Goal: Information Seeking & Learning: Understand process/instructions

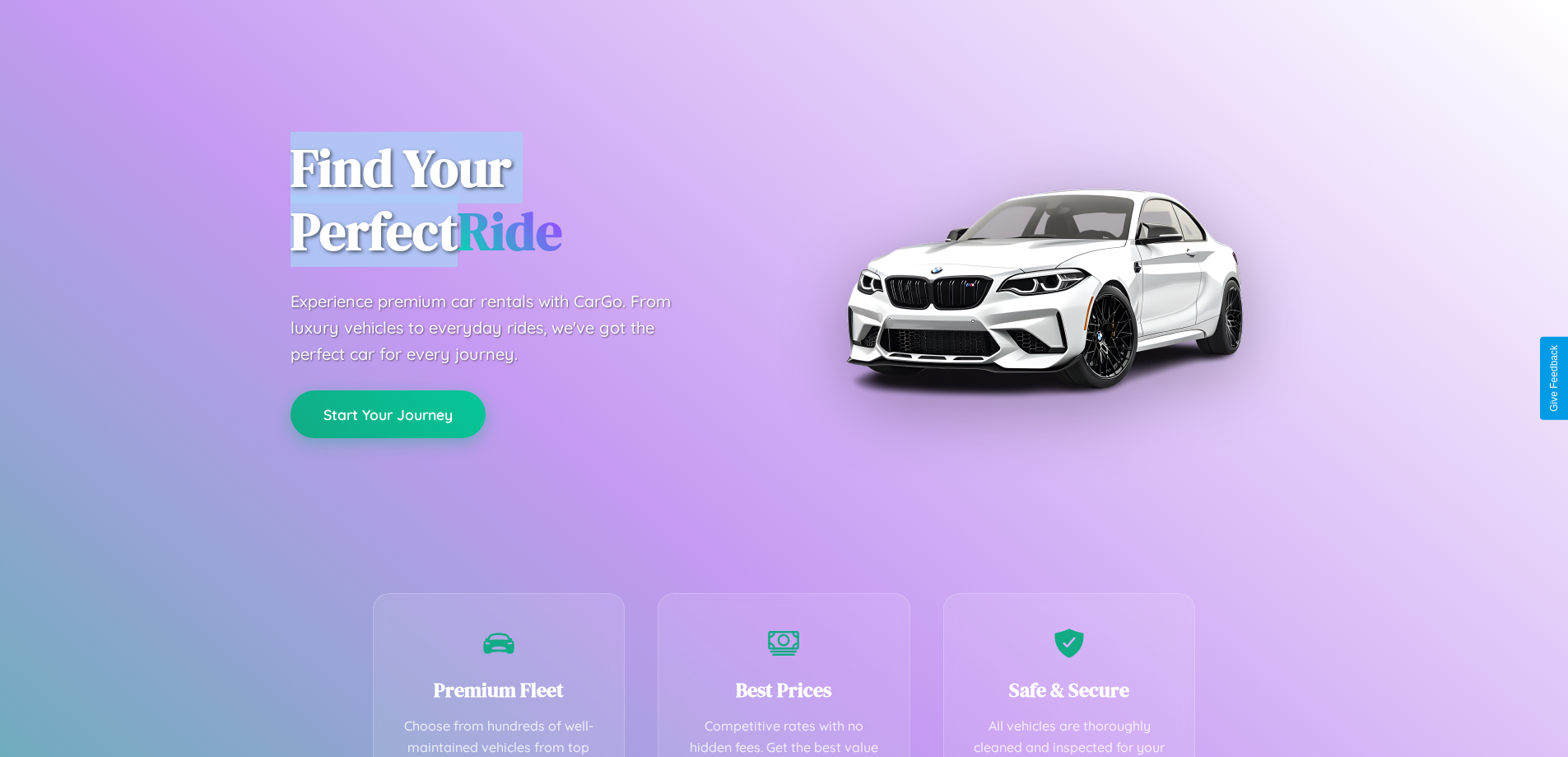
click at [387, 415] on button "Start Your Journey" at bounding box center [388, 414] width 195 height 48
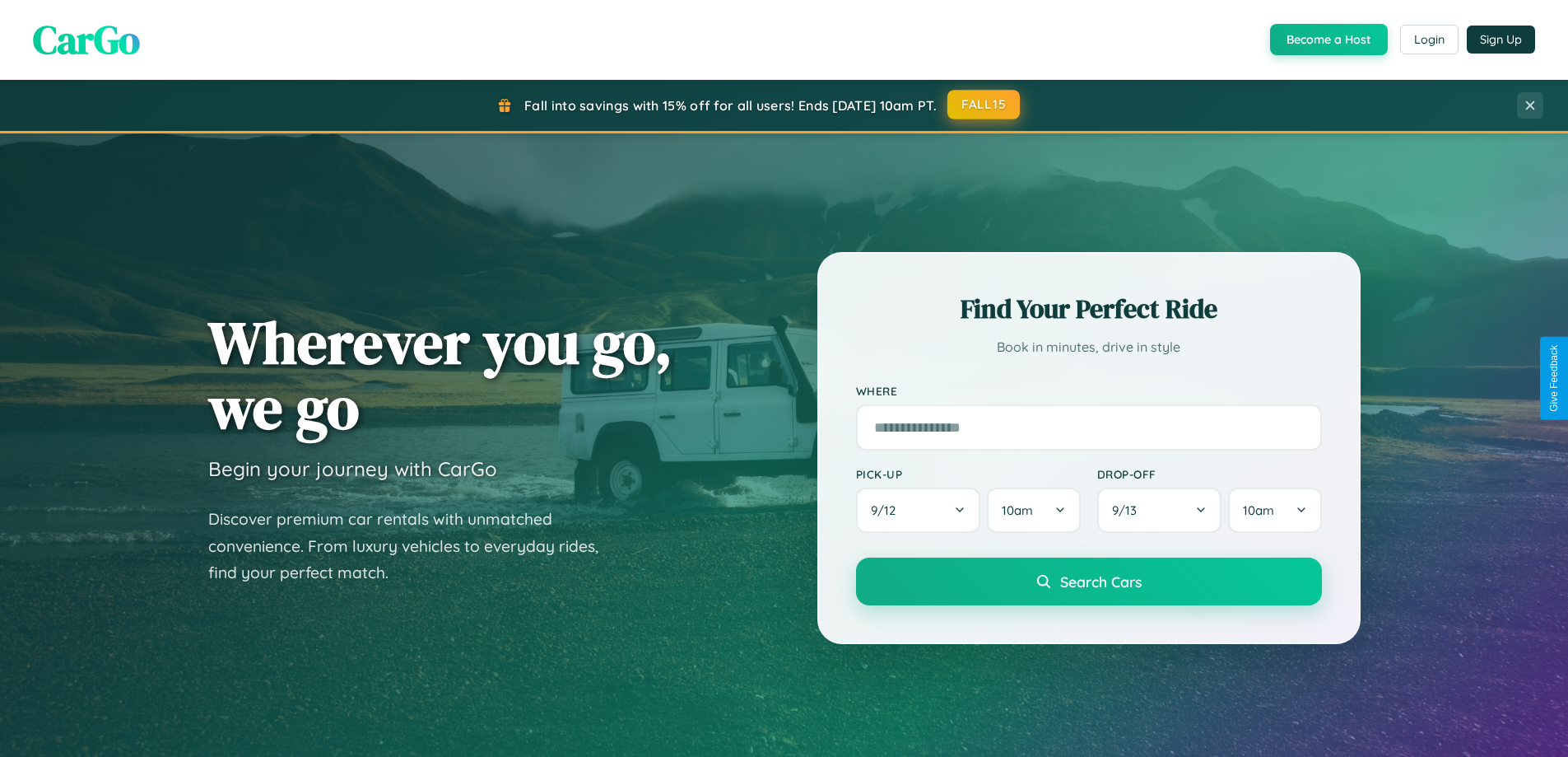
click at [984, 105] on button "FALL15" at bounding box center [984, 105] width 73 height 30
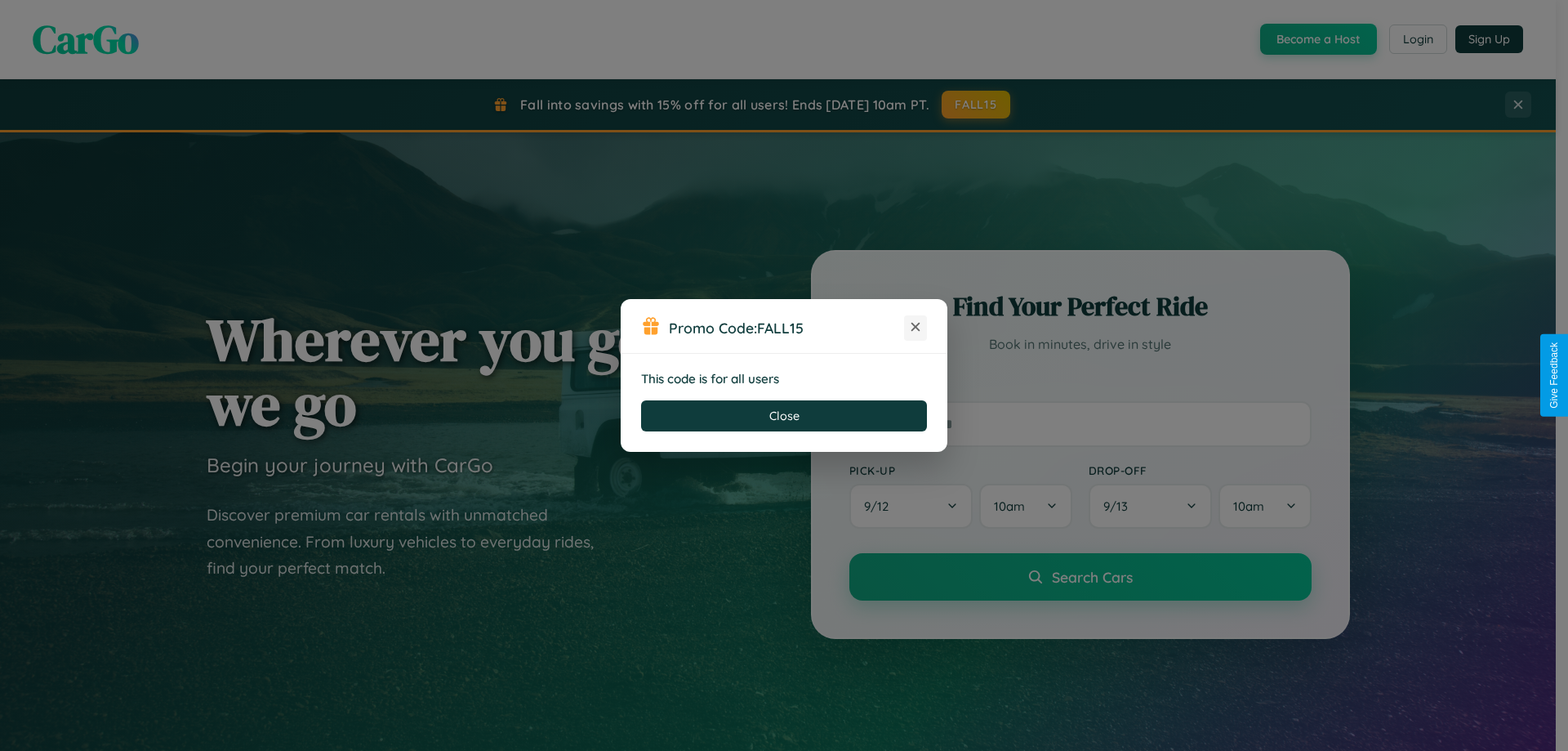
click at [916, 327] on icon at bounding box center [915, 327] width 16 height 16
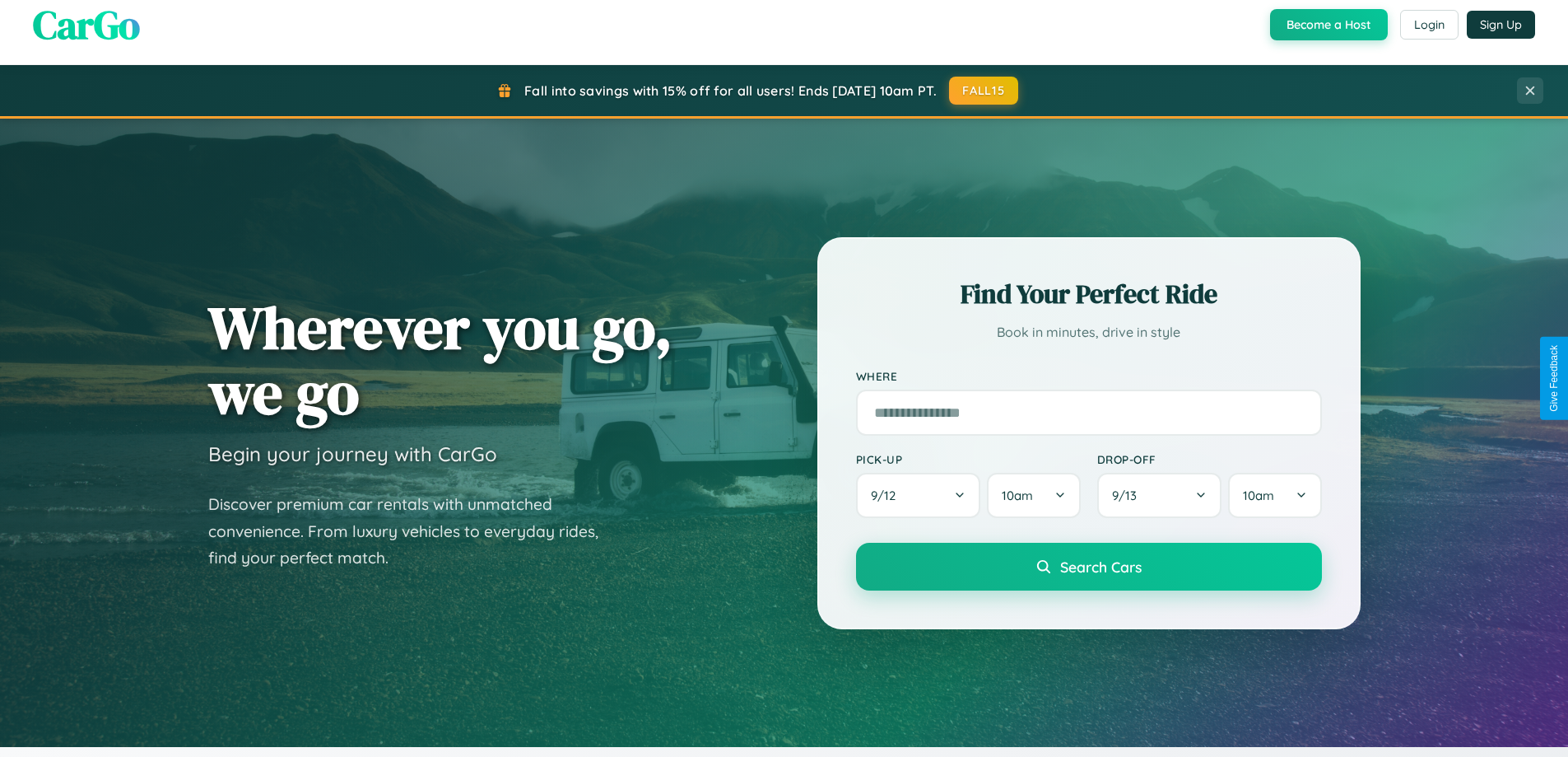
scroll to position [710, 0]
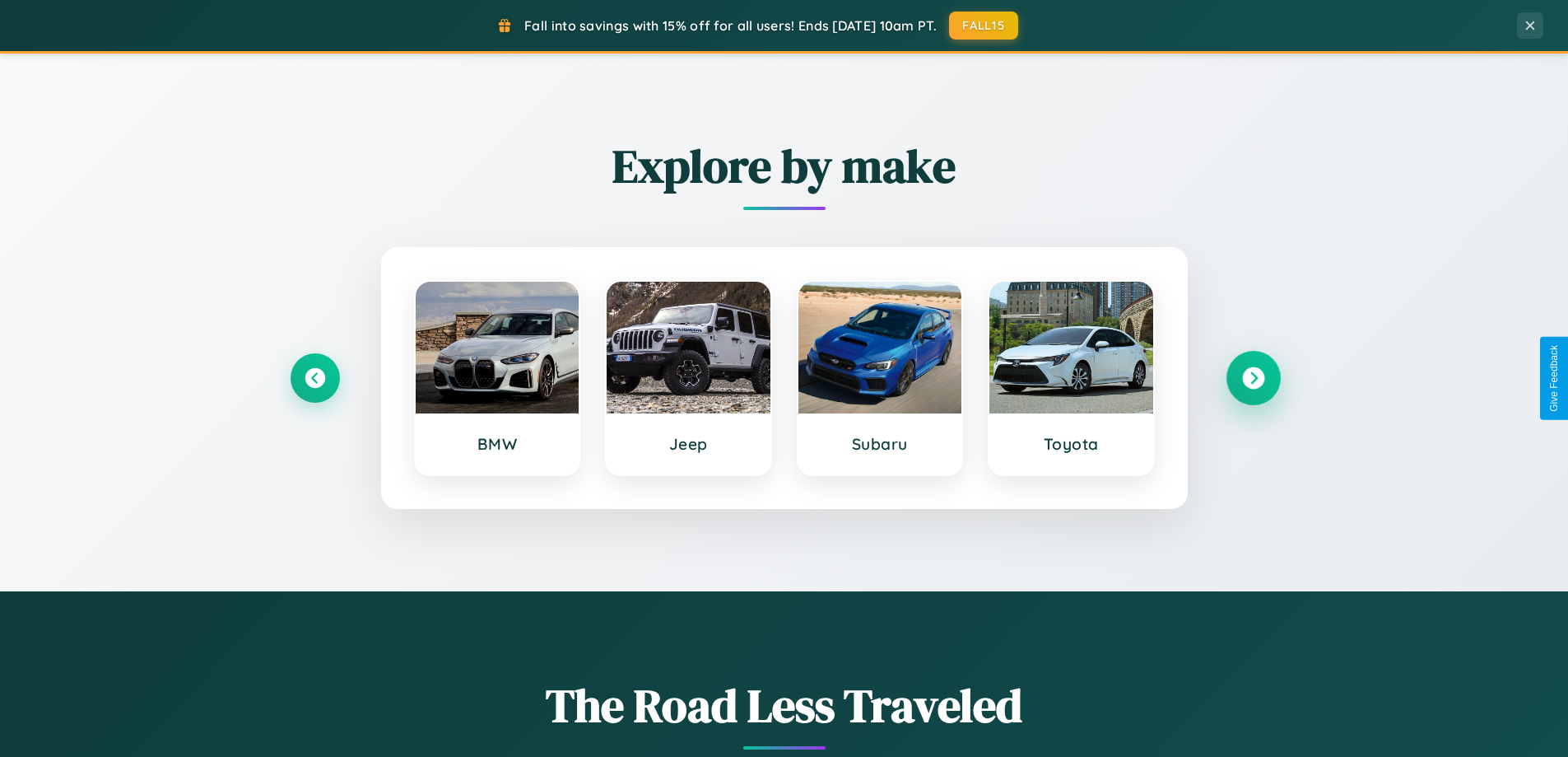
click at [1253, 378] on icon at bounding box center [1253, 378] width 22 height 22
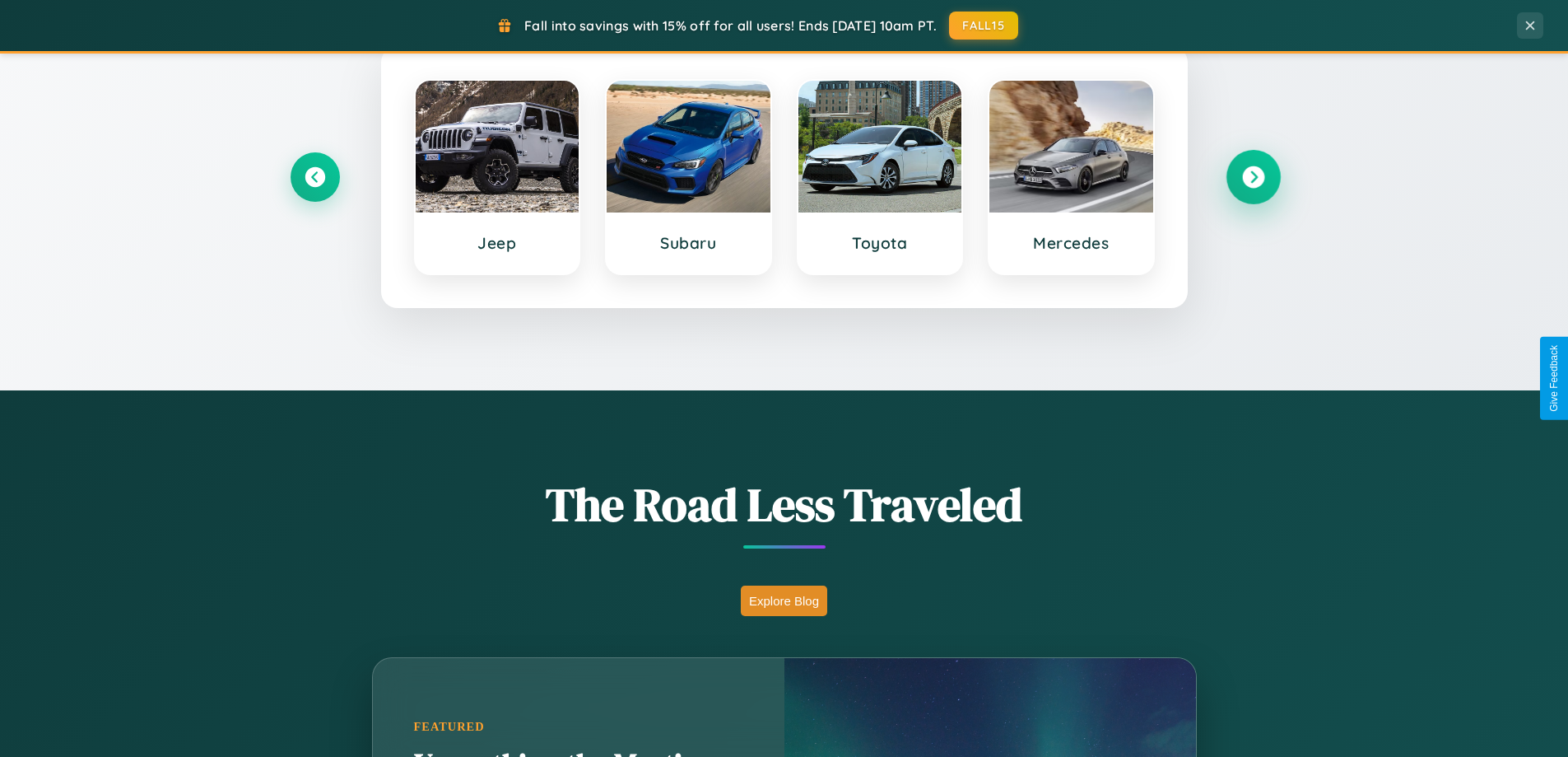
scroll to position [1133, 0]
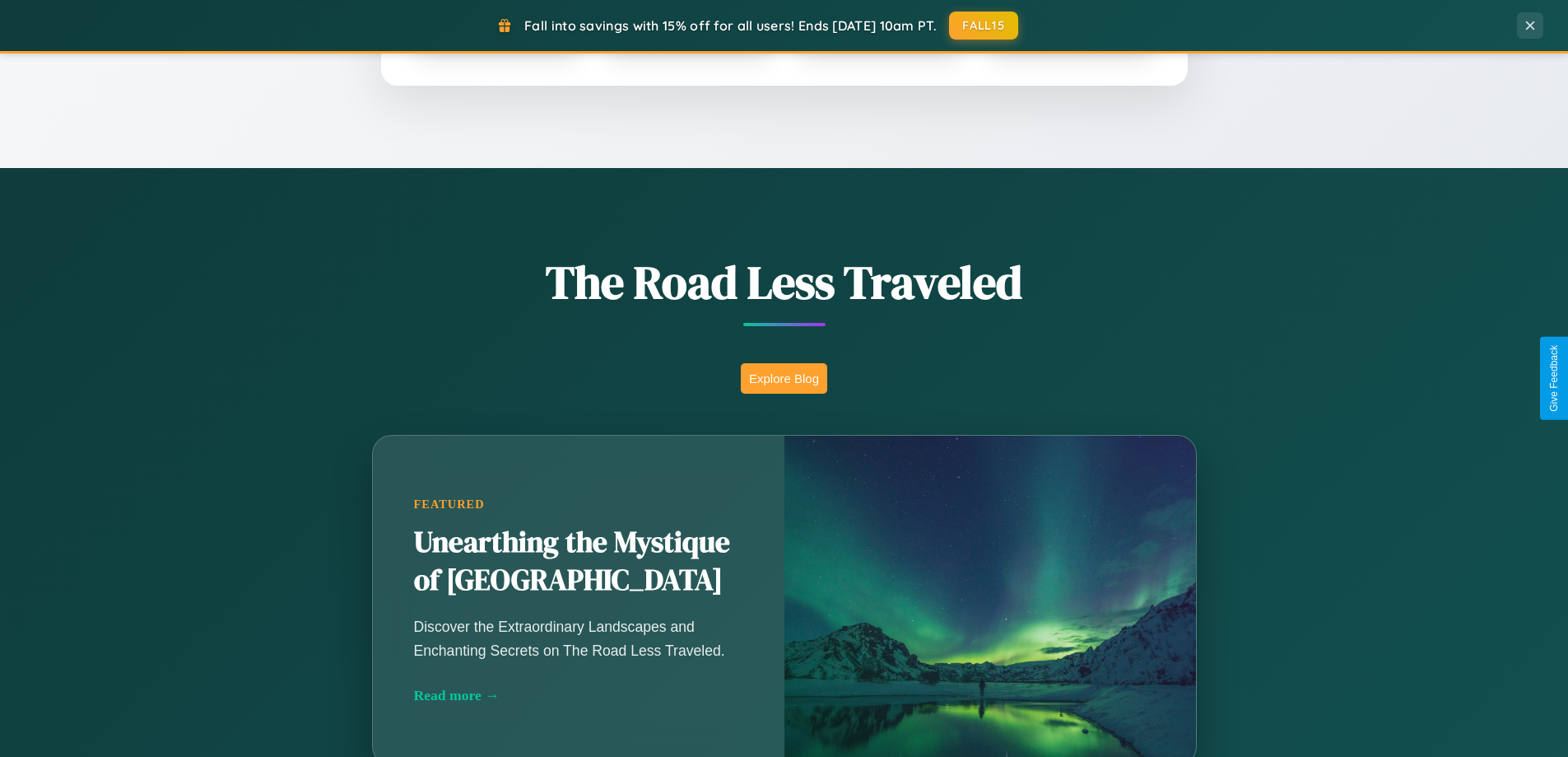
click at [783, 378] on button "Explore Blog" at bounding box center [783, 379] width 87 height 31
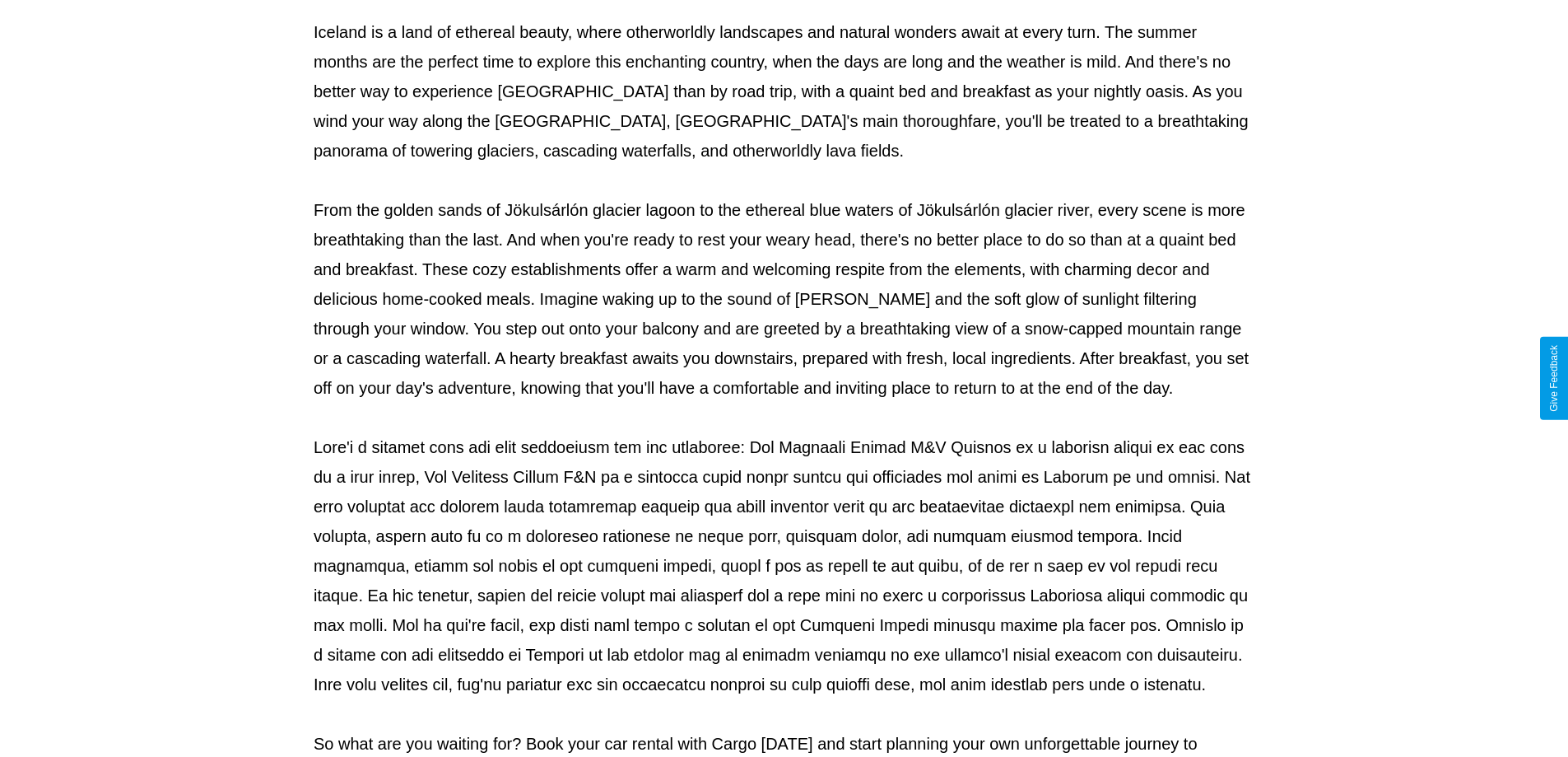
scroll to position [532, 0]
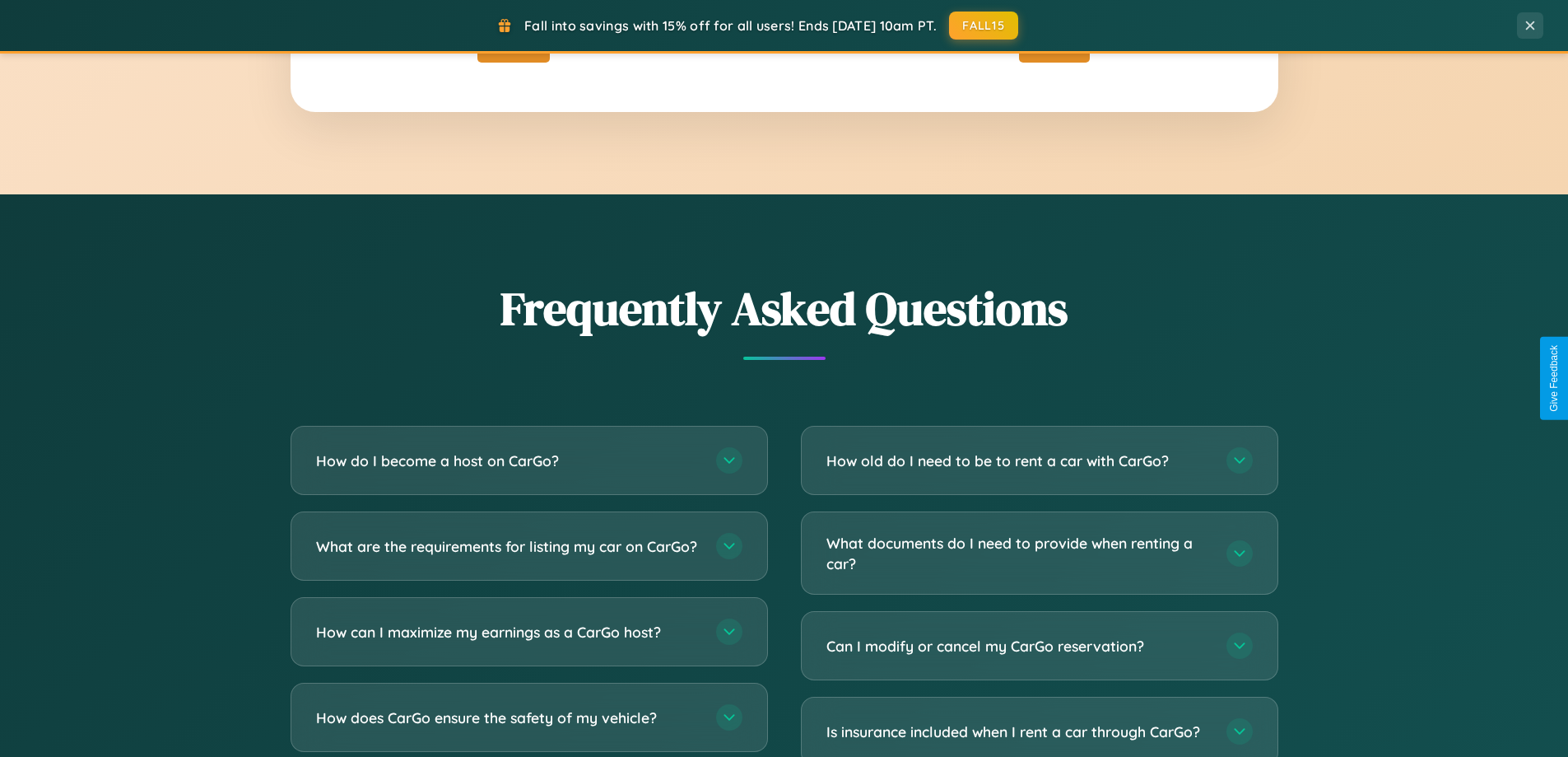
scroll to position [3169, 0]
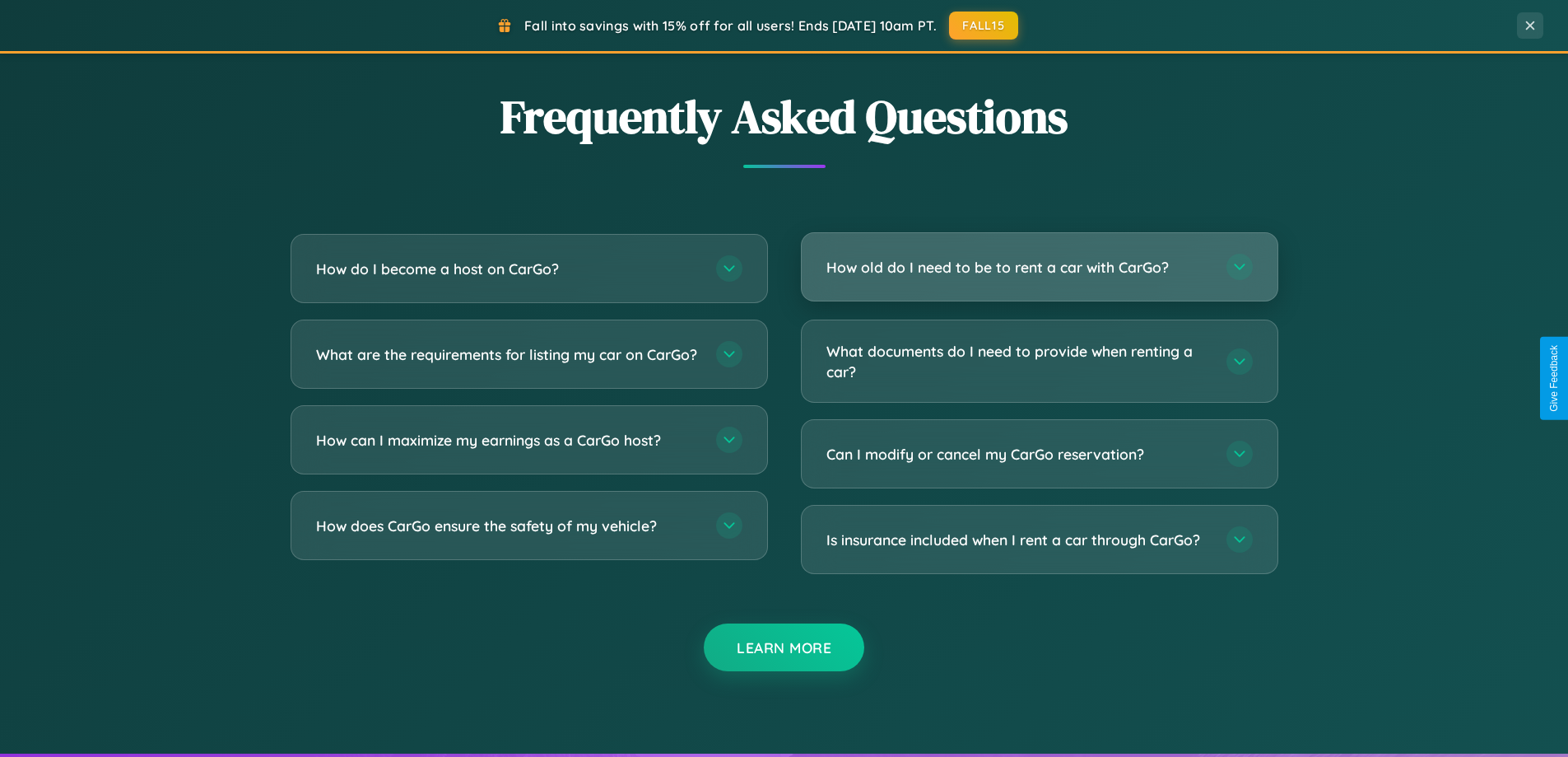
click at [1038, 267] on h3 "How old do I need to be to rent a car with CarGo?" at bounding box center [1018, 267] width 384 height 21
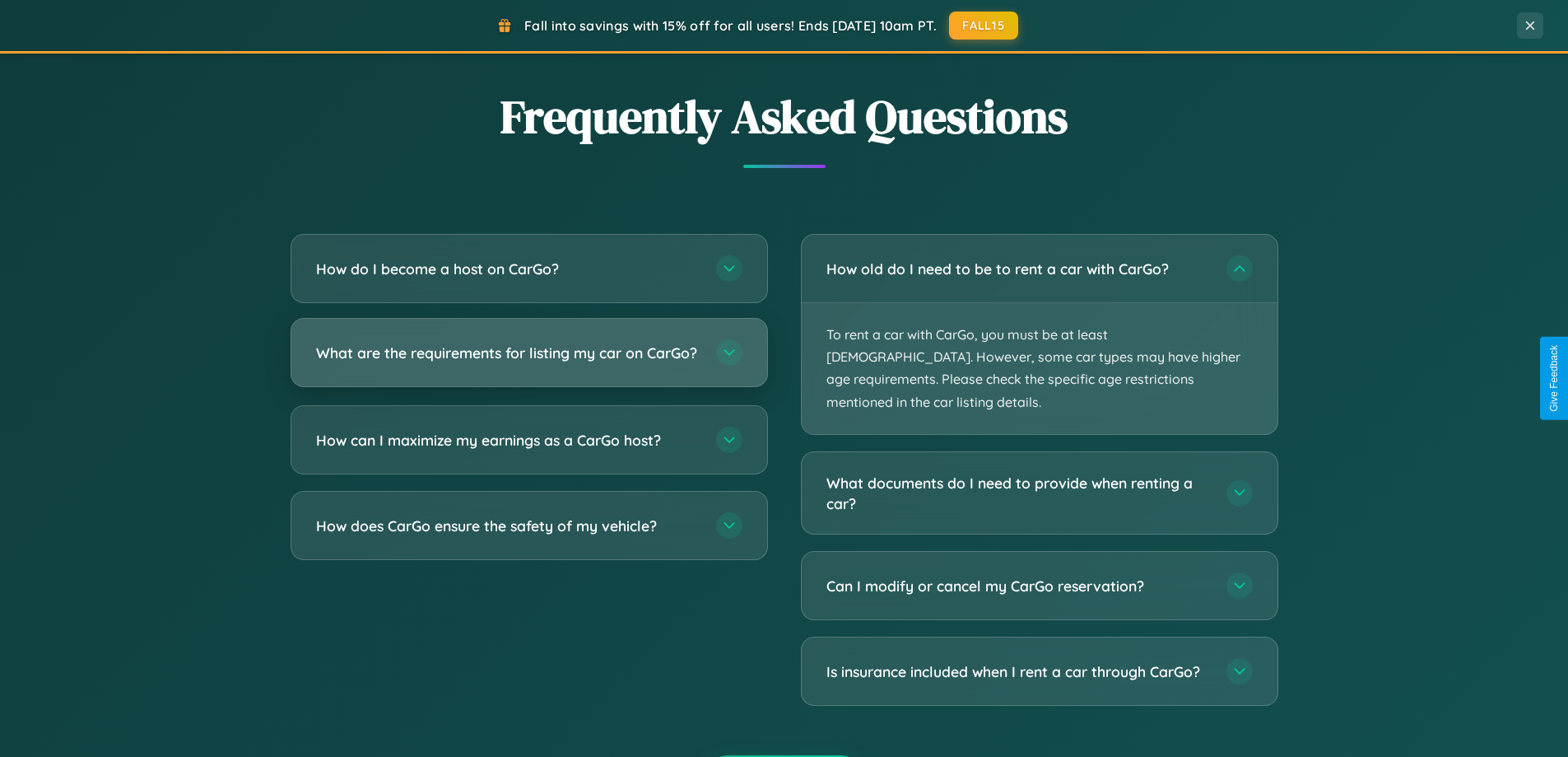
click at [529, 359] on h3 "What are the requirements for listing my car on CarGo?" at bounding box center [508, 353] width 384 height 21
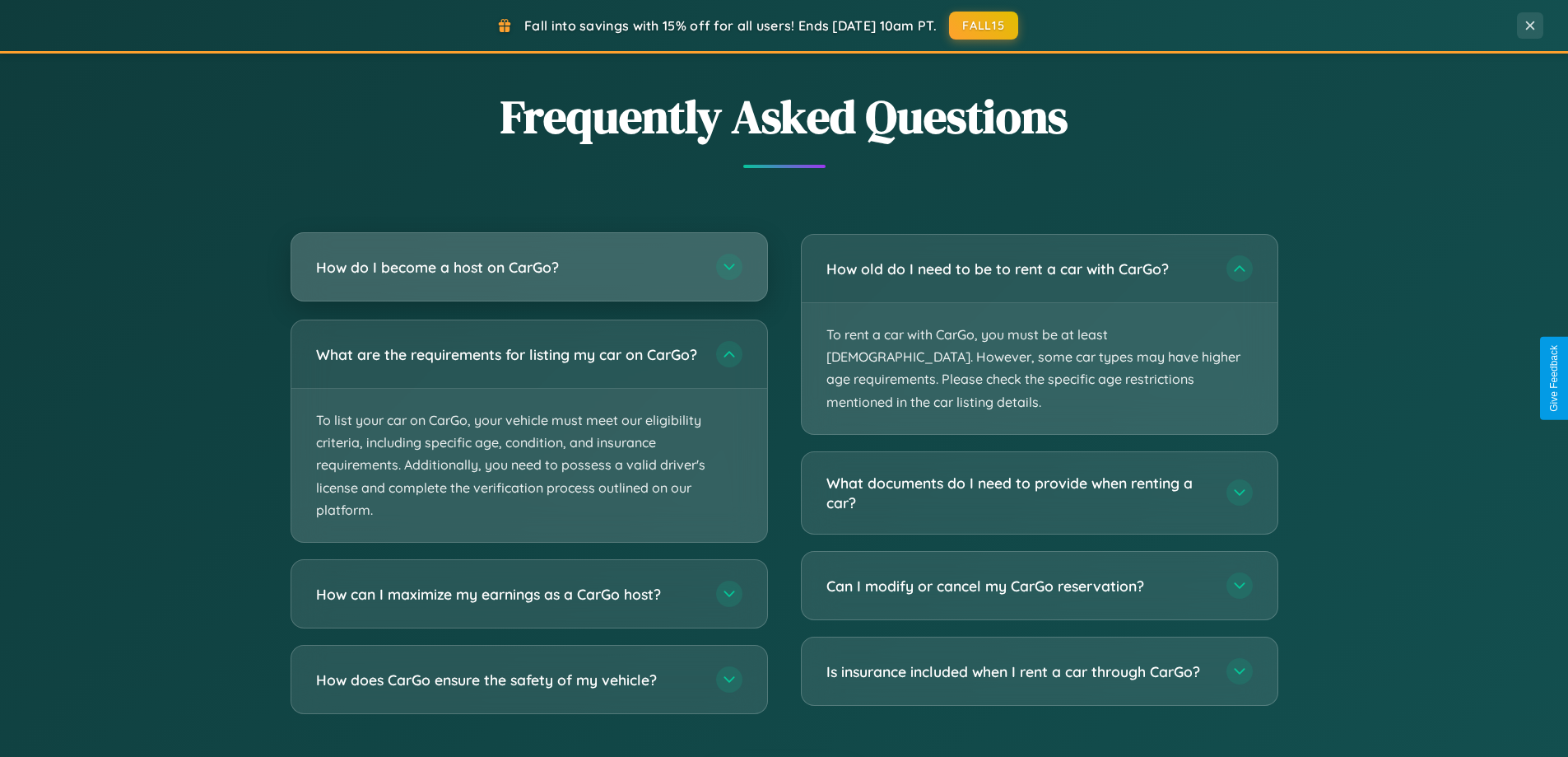
click at [529, 268] on h3 "How do I become a host on CarGo?" at bounding box center [508, 267] width 384 height 21
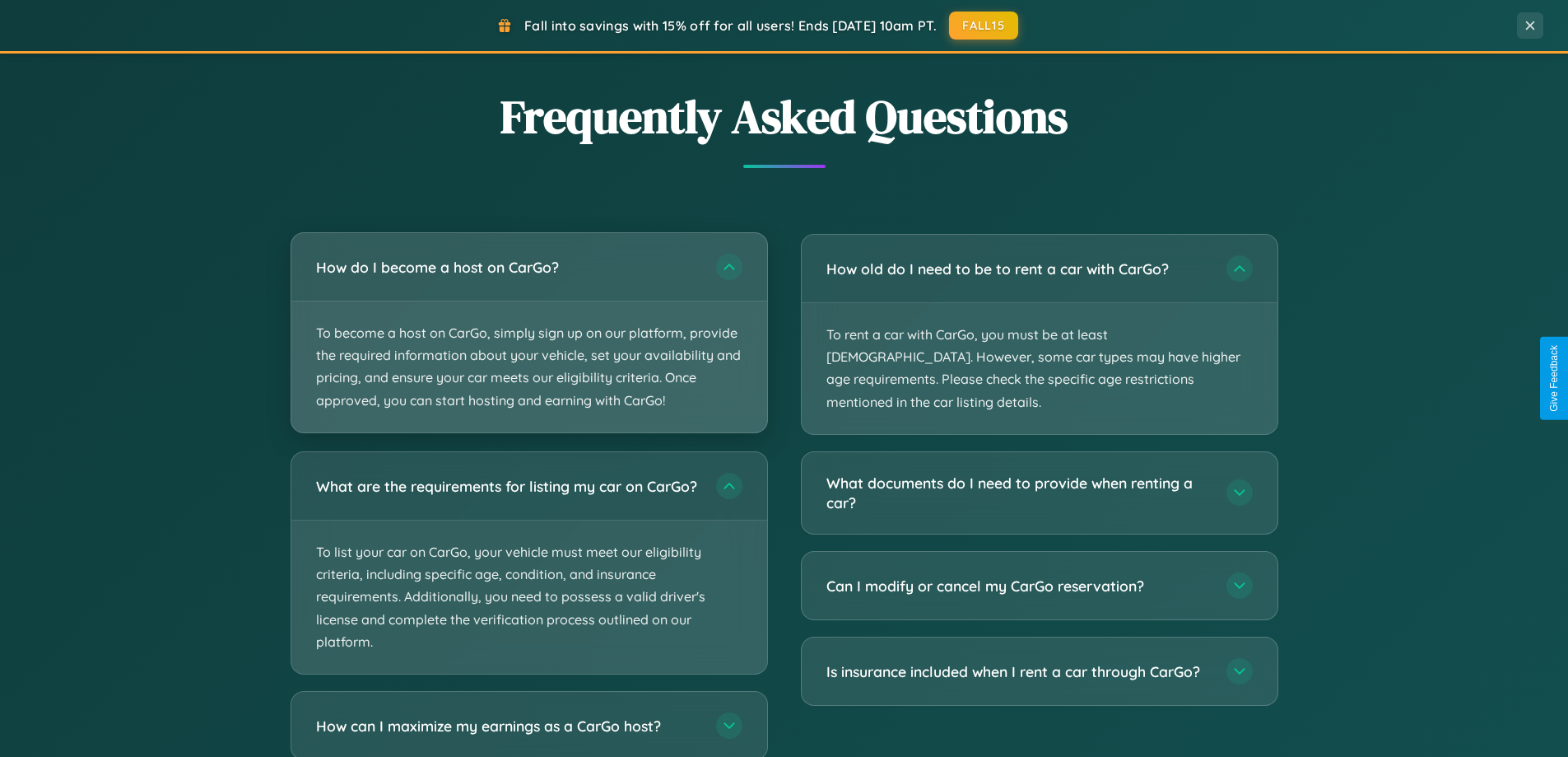
click at [529, 332] on p "To become a host on CarGo, simply sign up on our platform, provide the required…" at bounding box center [529, 367] width 476 height 131
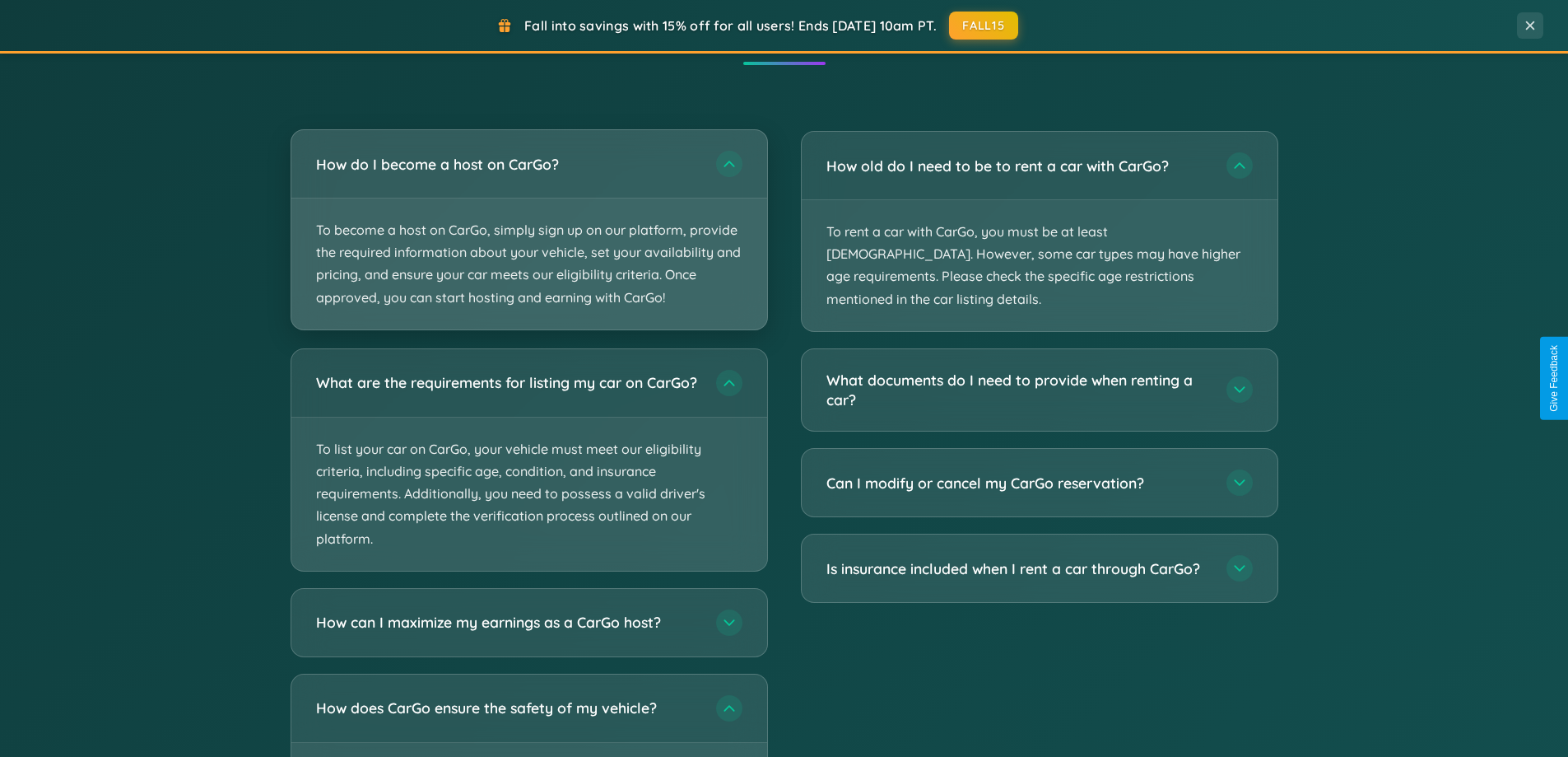
click at [529, 231] on p "To become a host on CarGo, simply sign up on our platform, provide the required…" at bounding box center [529, 263] width 476 height 131
